Goal: Navigation & Orientation: Find specific page/section

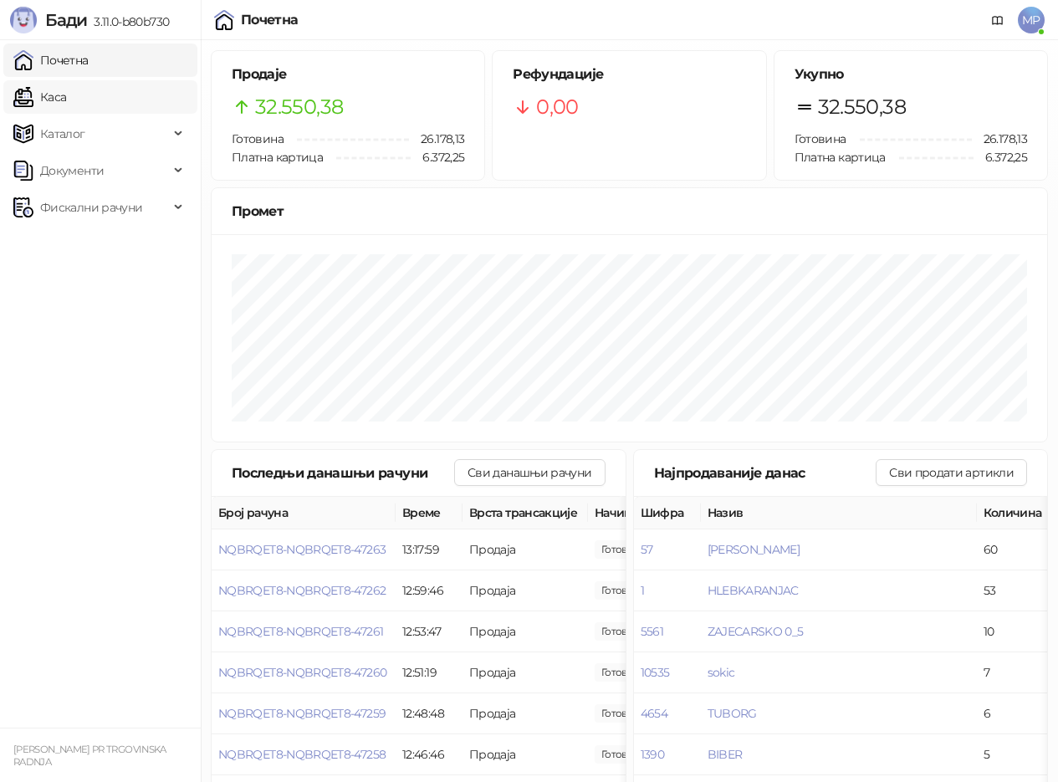
click at [66, 92] on link "Каса" at bounding box center [39, 96] width 53 height 33
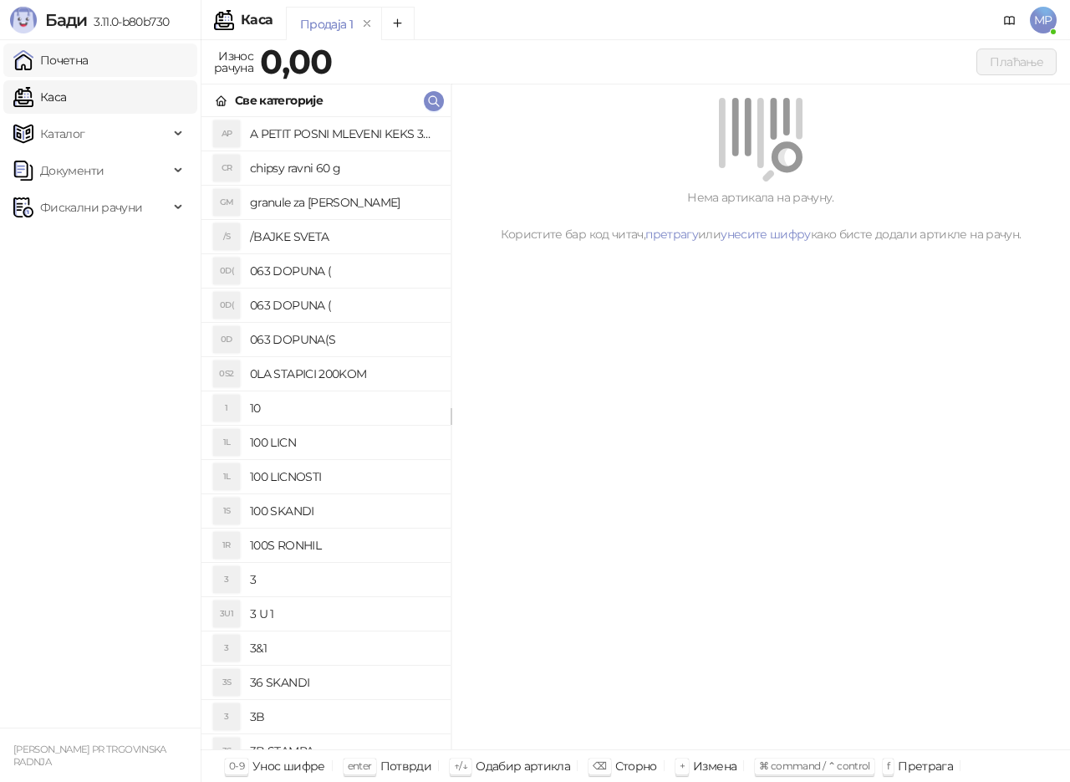
click at [79, 60] on link "Почетна" at bounding box center [50, 59] width 75 height 33
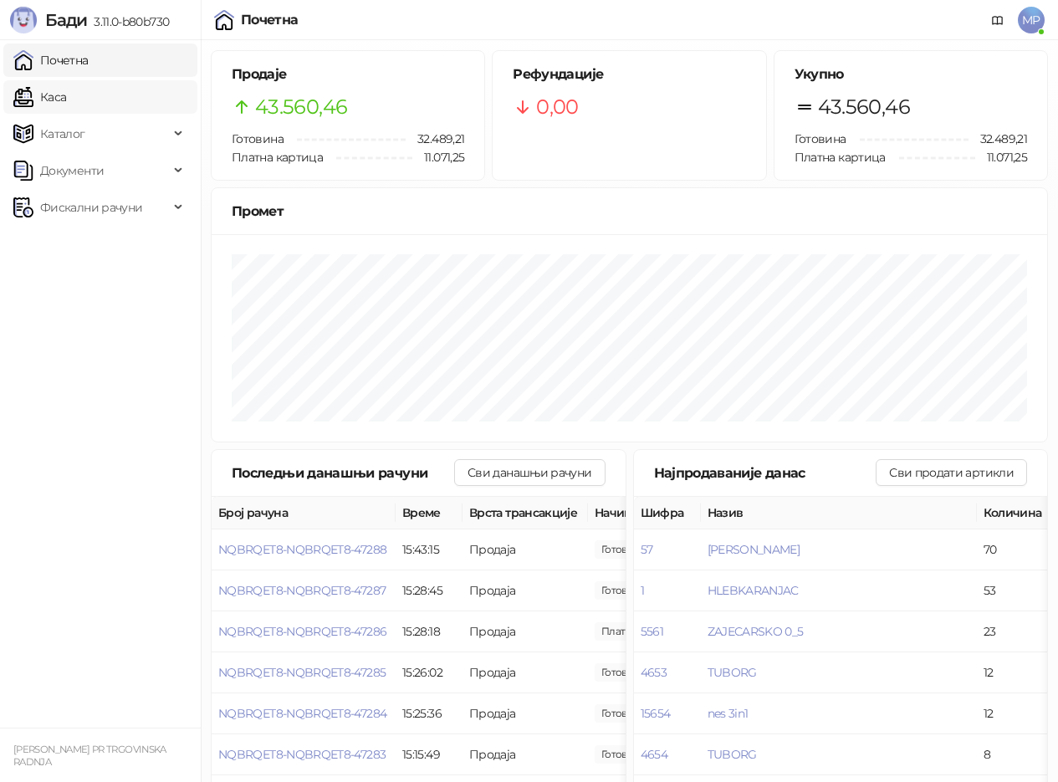
click at [66, 91] on link "Каса" at bounding box center [39, 96] width 53 height 33
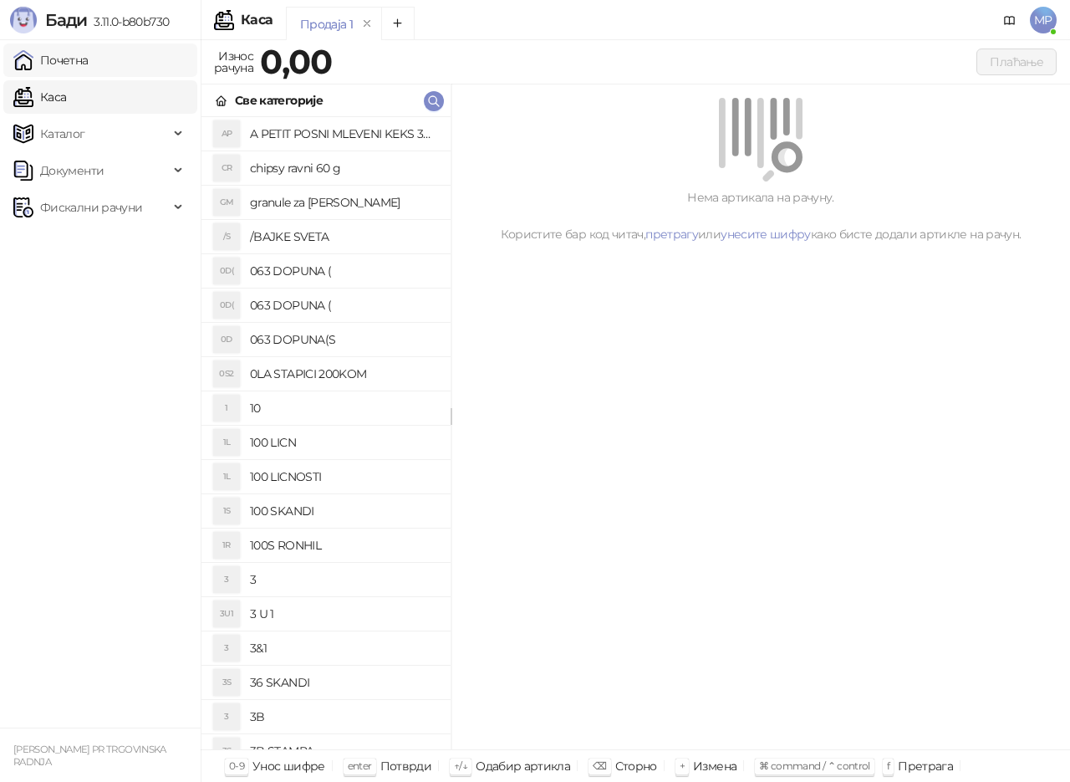
click at [62, 58] on link "Почетна" at bounding box center [50, 59] width 75 height 33
